Goal: Task Accomplishment & Management: Complete application form

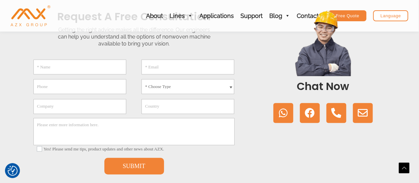
scroll to position [180, 0]
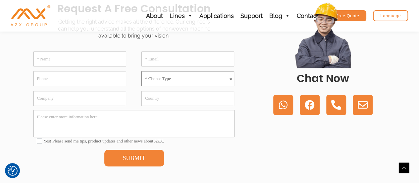
click at [178, 78] on select "* Choose Type Meltblown Non woven Machine Spunbond Non woven Machine Spun-melt …" at bounding box center [187, 78] width 93 height 15
select select "Spunbond Non woven Machine"
click at [141, 71] on select "* Choose Type Meltblown Non woven Machine Spunbond Non woven Machine Spun-melt …" at bounding box center [187, 78] width 93 height 15
click at [151, 124] on textarea "Please enter more information here." at bounding box center [133, 123] width 201 height 27
paste textarea "I am writing to request a formal quotation for your double beam SS nonwoven lin…"
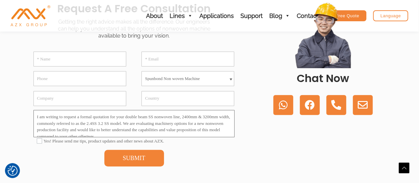
scroll to position [8, 0]
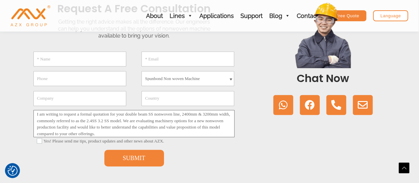
type textarea "I am writing to request a formal quotation for your double beam SS nonwoven lin…"
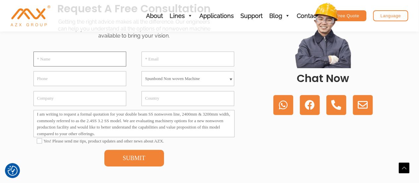
click at [77, 60] on input "* Name" at bounding box center [79, 58] width 93 height 15
type input "[PERSON_NAME]"
type input "09099944097"
type input "[GEOGRAPHIC_DATA]"
type input "[PERSON_NAME]"
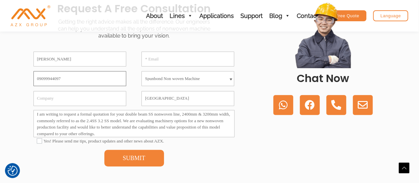
click at [65, 76] on input "09099944097" at bounding box center [79, 78] width 93 height 15
type input "7990083432"
click at [186, 77] on select "* Choose Type Meltblown Non woven Machine Spunbond Non woven Machine Spun-melt …" at bounding box center [187, 78] width 93 height 15
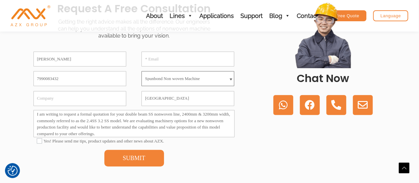
click at [186, 77] on select "* Choose Type Meltblown Non woven Machine Spunbond Non woven Machine Spun-melt …" at bounding box center [187, 78] width 93 height 15
click at [158, 58] on input "* Email" at bounding box center [187, 58] width 93 height 15
paste input "[EMAIL_ADDRESS][DOMAIN_NAME]"
type input "[EMAIL_ADDRESS][DOMAIN_NAME]"
click at [83, 140] on label "Yes! Please send me tips, product updates and other news about AZX." at bounding box center [134, 140] width 195 height 5
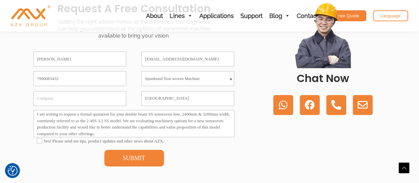
click at [42, 140] on input"] "Yes! Please send me tips, product updates and other news about AZX." at bounding box center [39, 140] width 5 height 5
checkbox input"] "true"
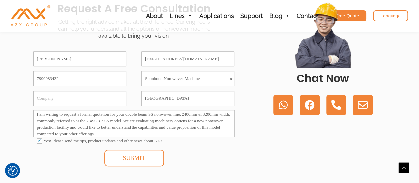
click at [129, 158] on button "SUBMIT" at bounding box center [134, 157] width 60 height 17
